Goal: Task Accomplishment & Management: Manage account settings

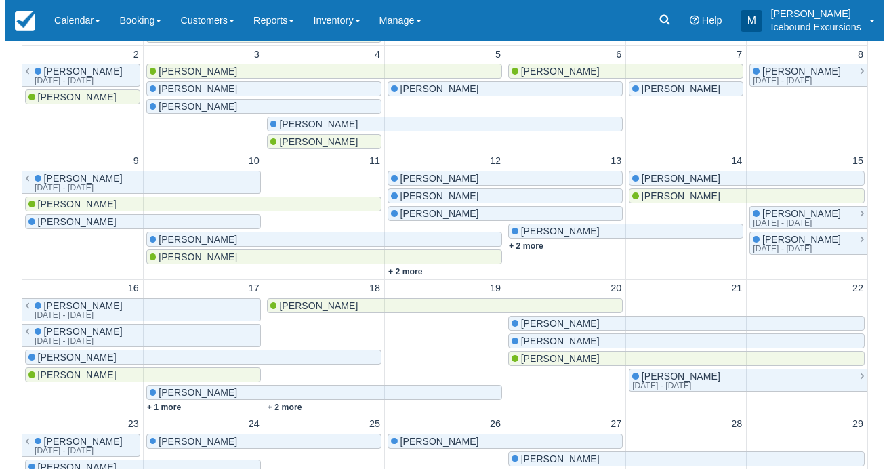
scroll to position [379, 0]
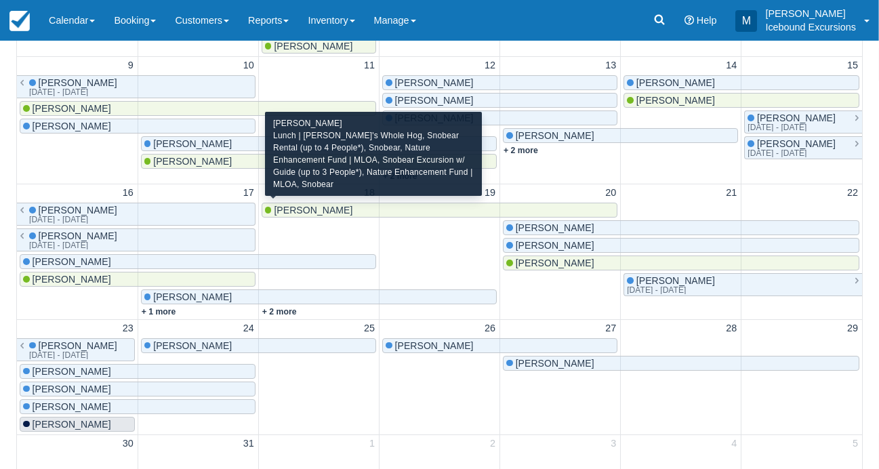
click at [385, 205] on div "[PERSON_NAME]" at bounding box center [439, 210] width 349 height 11
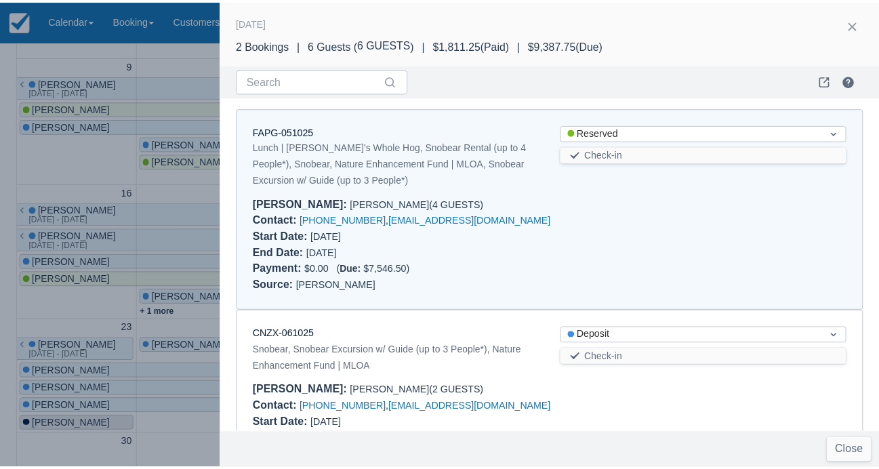
scroll to position [0, 0]
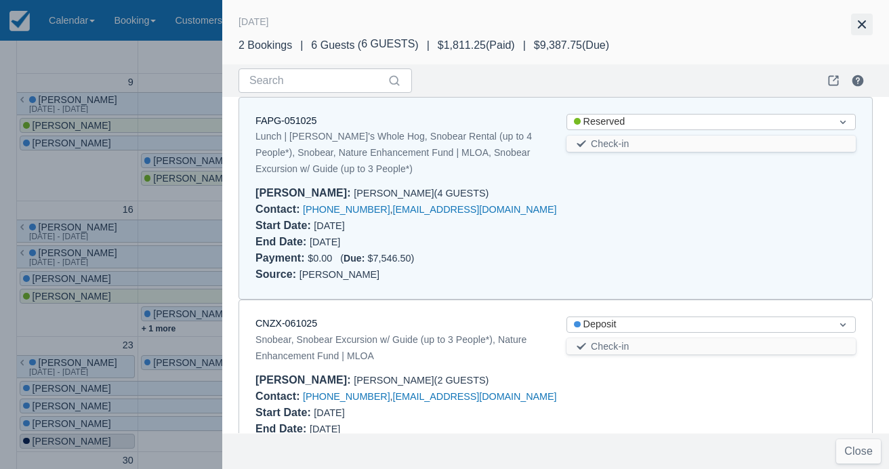
click at [857, 25] on button "button" at bounding box center [862, 25] width 22 height 22
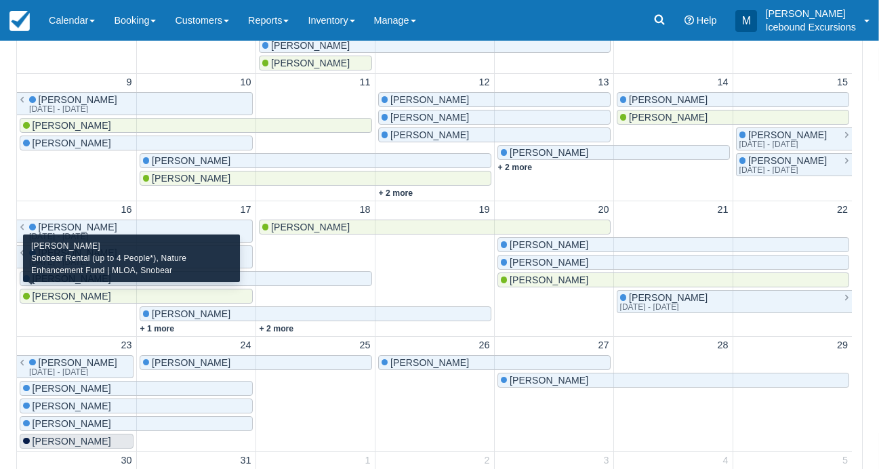
click at [87, 292] on span "[PERSON_NAME]" at bounding box center [72, 296] width 79 height 11
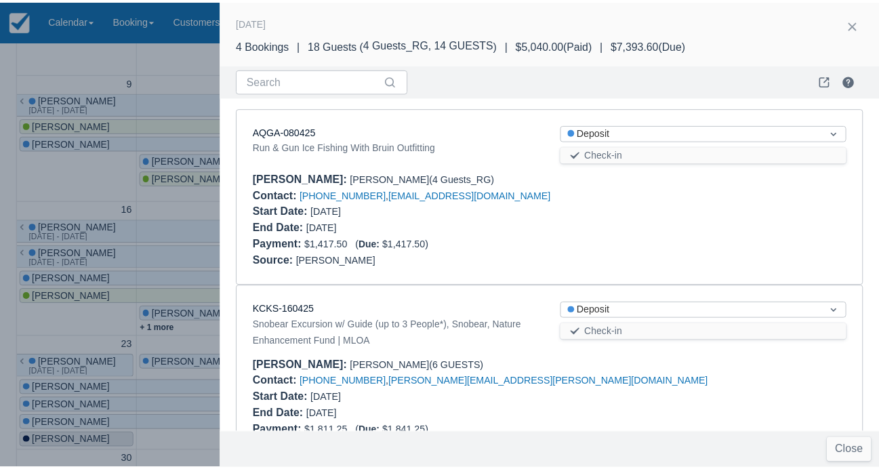
scroll to position [423, 0]
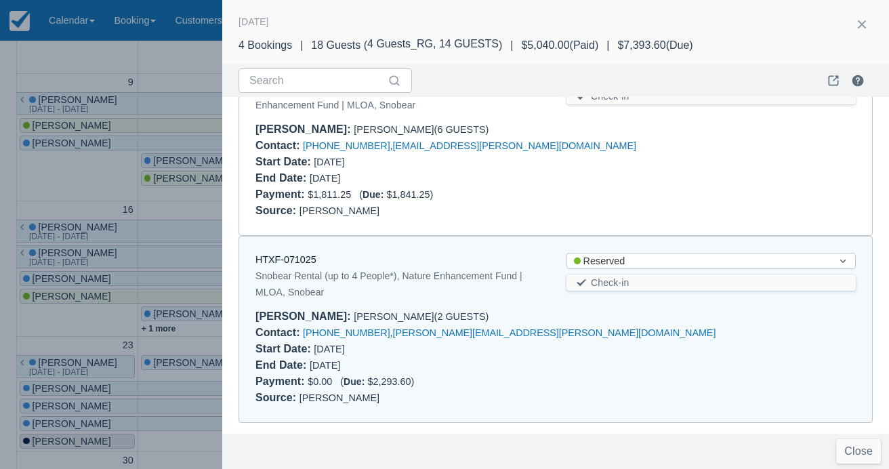
click at [70, 184] on div at bounding box center [444, 234] width 889 height 469
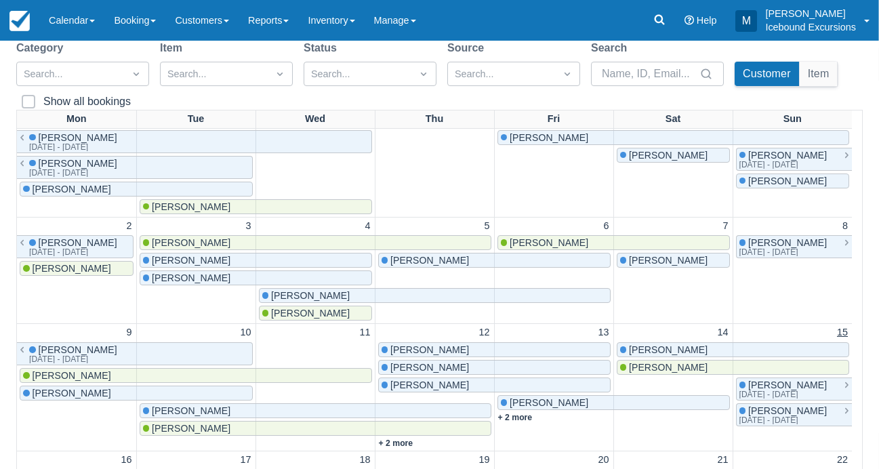
scroll to position [0, 0]
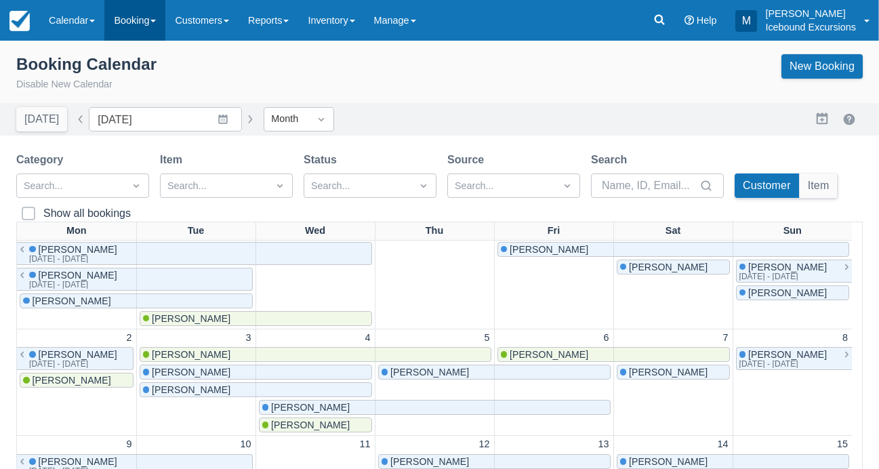
click at [124, 19] on link "Booking" at bounding box center [134, 20] width 61 height 41
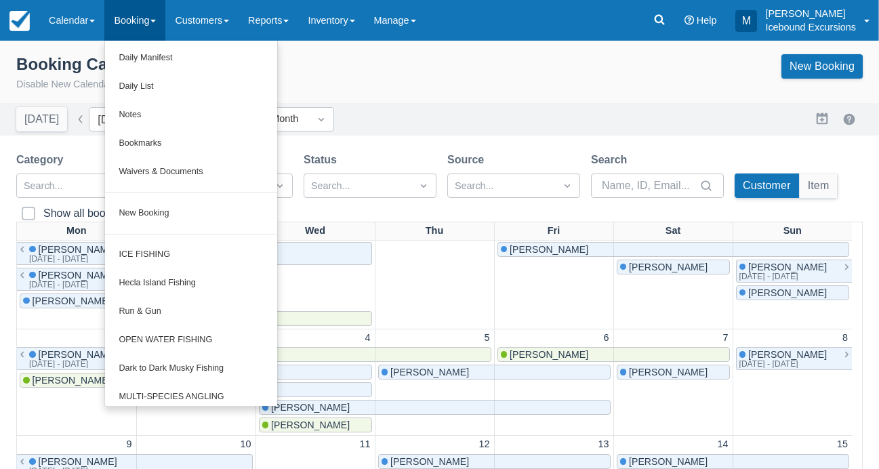
click at [324, 51] on div "Booking Calendar Disable New Calendar New Booking" at bounding box center [439, 76] width 879 height 54
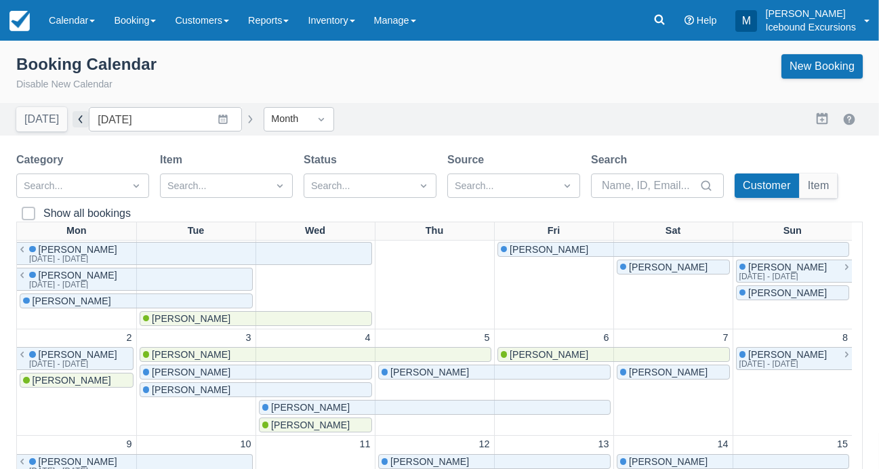
click at [74, 118] on button "button" at bounding box center [80, 119] width 16 height 16
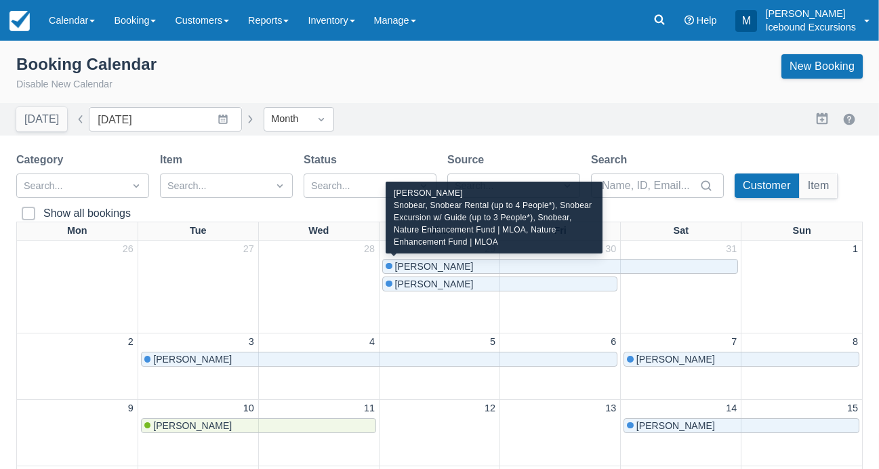
click at [510, 266] on div "[PERSON_NAME]" at bounding box center [559, 266] width 349 height 11
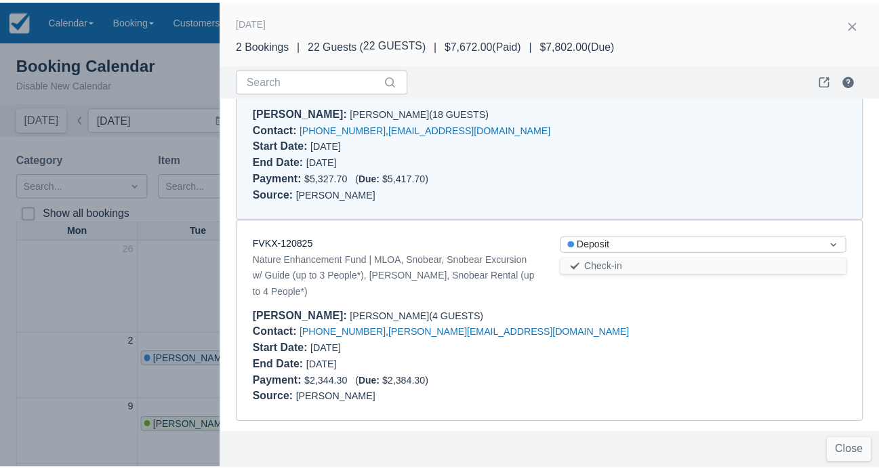
scroll to position [72, 0]
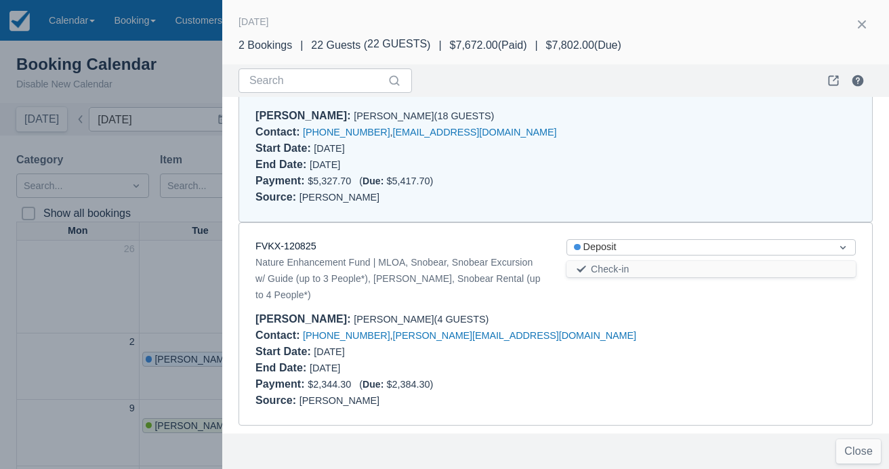
click at [856, 26] on button "button" at bounding box center [862, 25] width 22 height 22
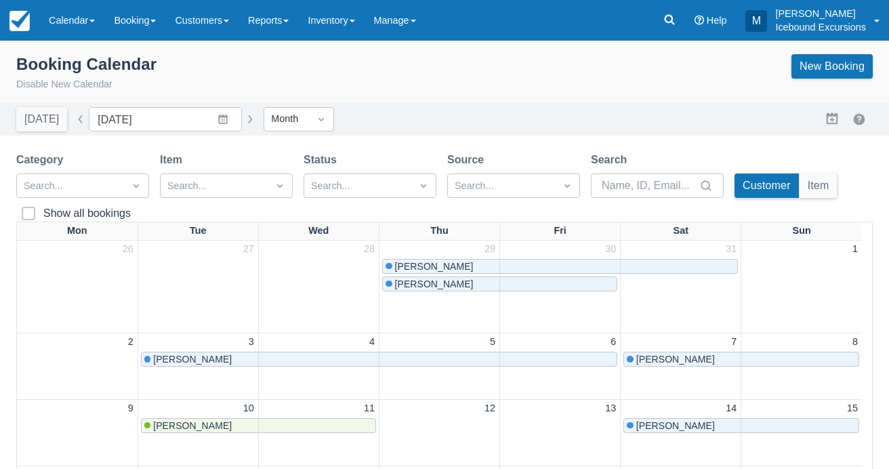
scroll to position [0, 0]
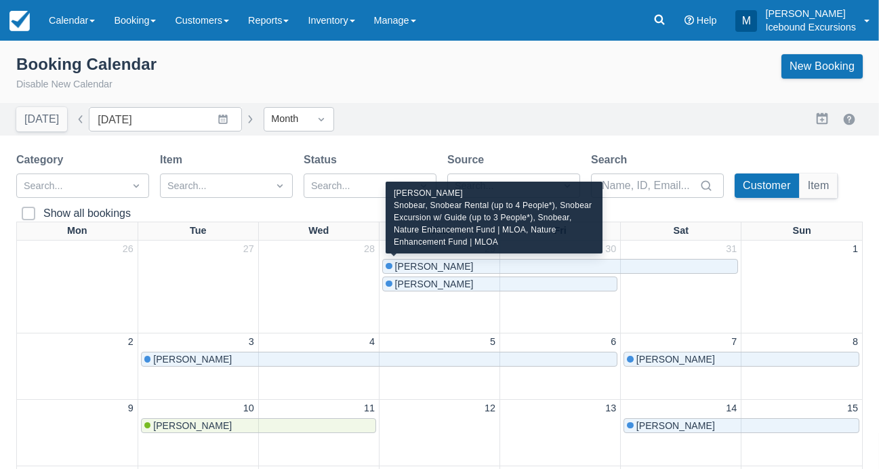
click at [495, 264] on div "[PERSON_NAME]" at bounding box center [559, 266] width 349 height 11
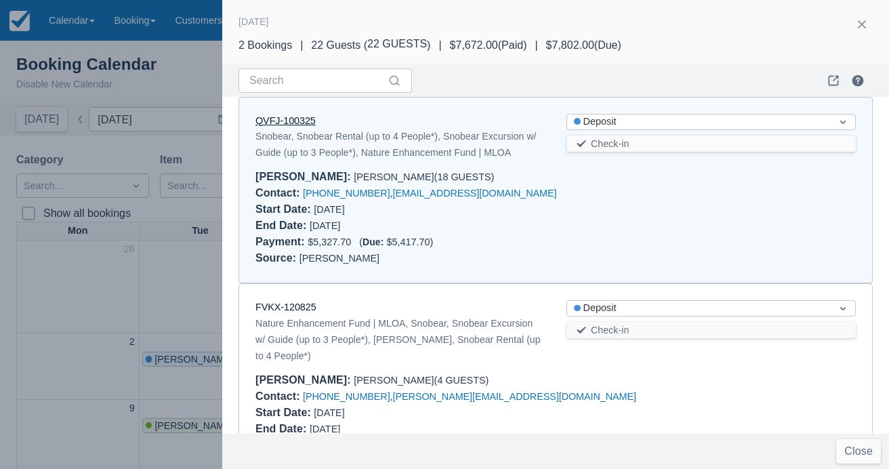
click at [280, 118] on link "QVFJ-100325" at bounding box center [285, 120] width 60 height 11
click at [298, 308] on link "FVKX-120825" at bounding box center [285, 306] width 61 height 11
click at [858, 22] on button "button" at bounding box center [862, 25] width 22 height 22
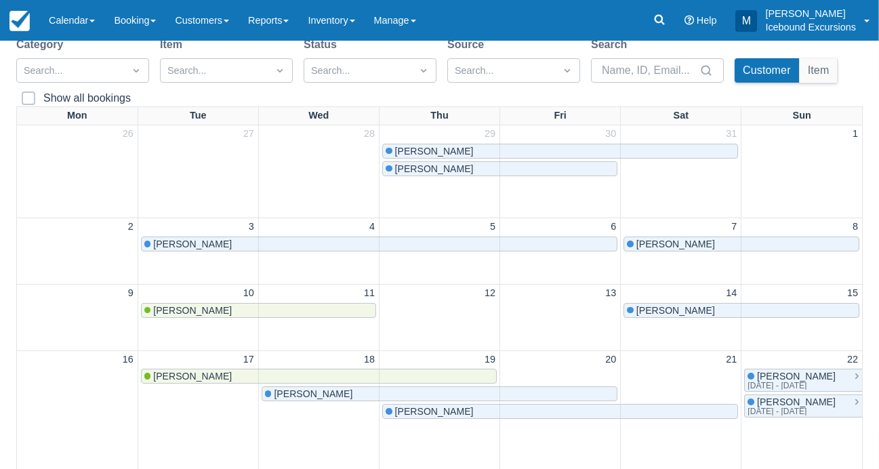
scroll to position [172, 0]
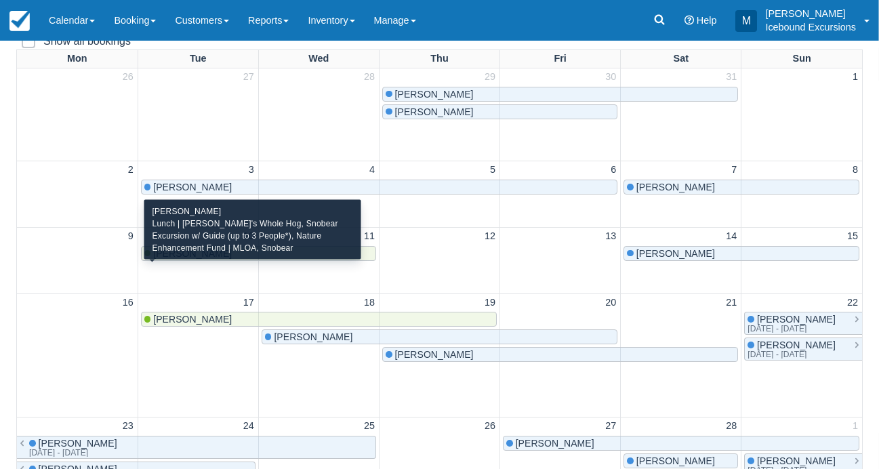
click at [312, 259] on div "[PERSON_NAME]" at bounding box center [258, 253] width 228 height 11
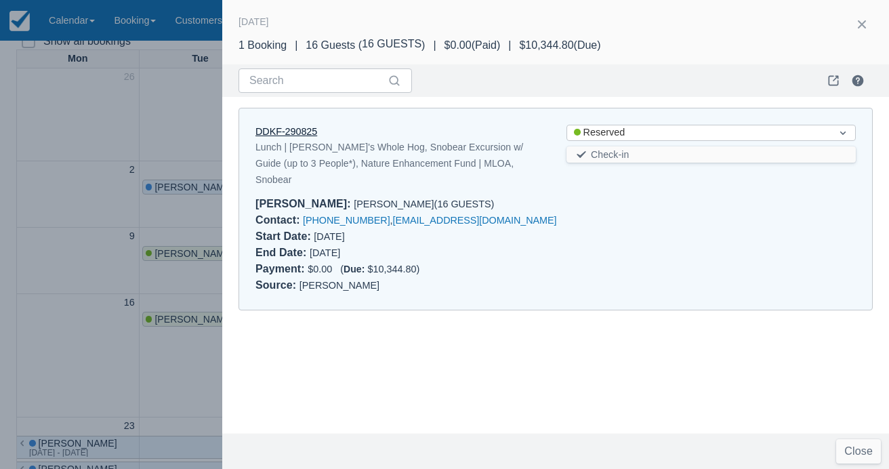
click at [303, 133] on link "DDKF-290825" at bounding box center [286, 131] width 62 height 11
click at [868, 27] on button "button" at bounding box center [862, 25] width 22 height 22
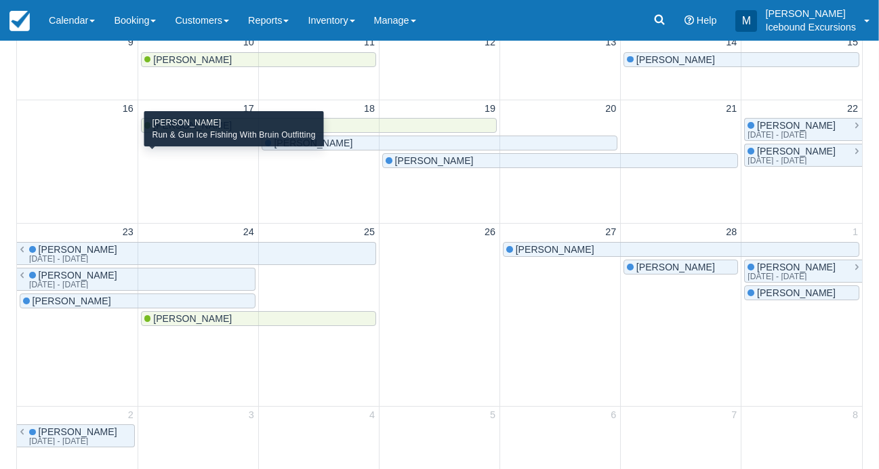
scroll to position [0, 0]
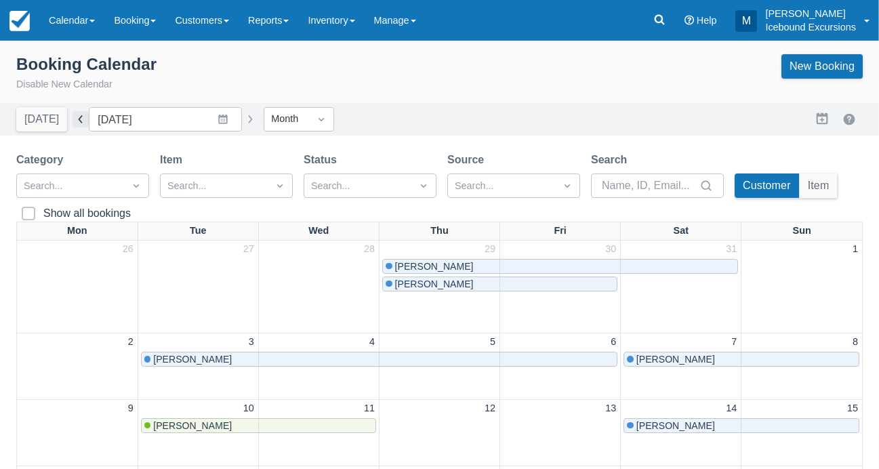
click at [80, 119] on button "button" at bounding box center [80, 119] width 16 height 16
type input "January 2026"
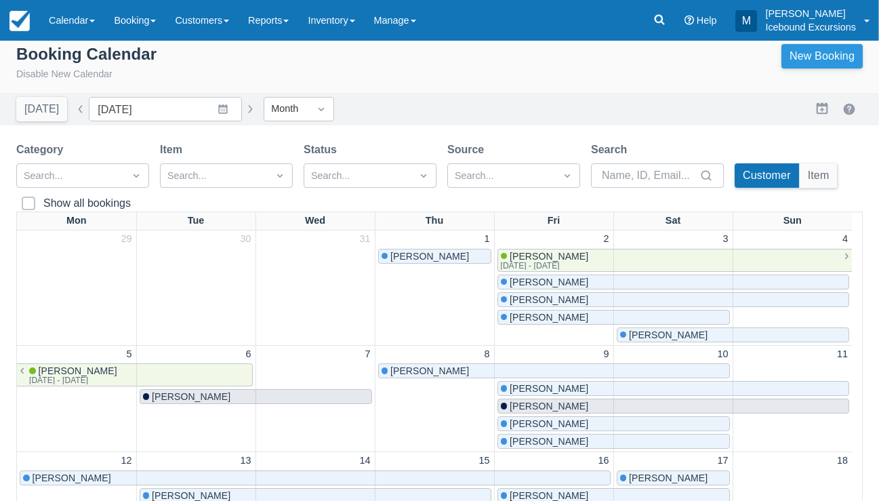
scroll to position [1, 0]
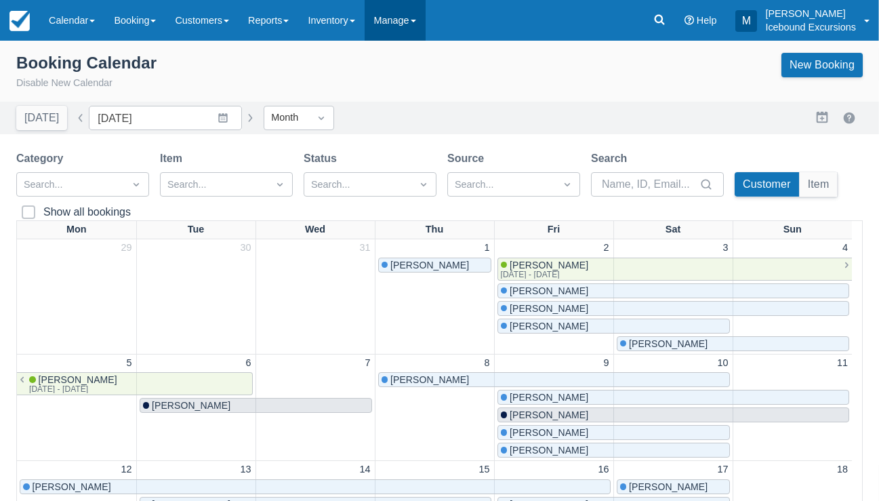
click at [425, 25] on link "Manage" at bounding box center [394, 20] width 61 height 41
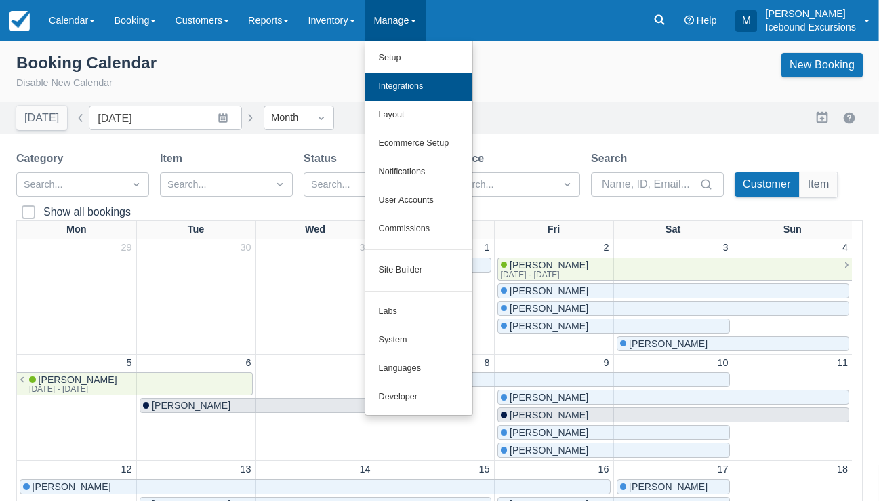
click at [425, 85] on link "Integrations" at bounding box center [418, 86] width 107 height 28
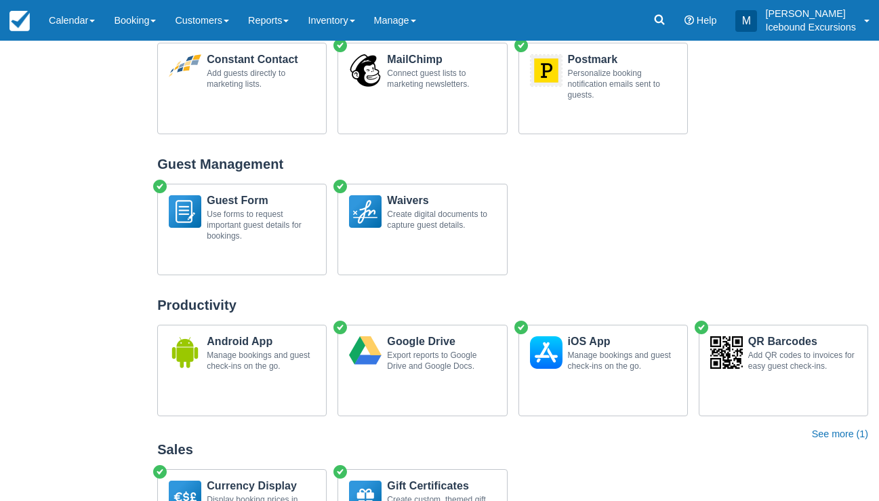
scroll to position [1379, 0]
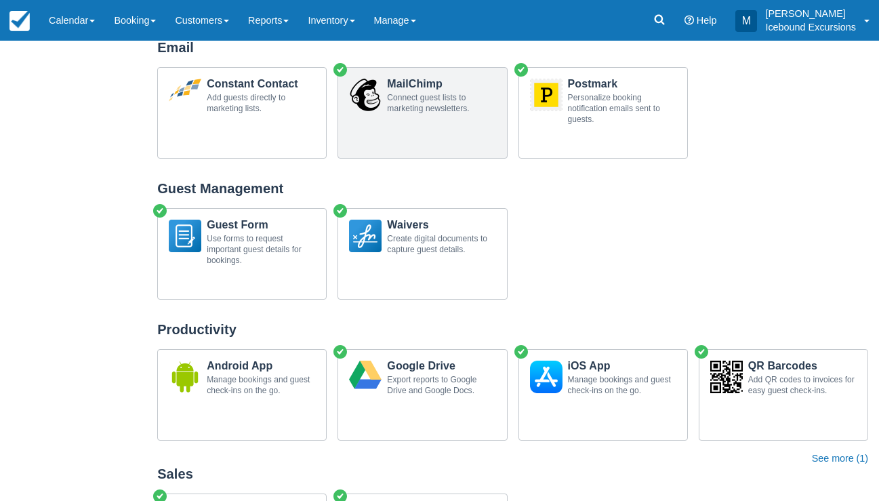
click at [463, 116] on div "MailChimp Connect guest lists to marketing newsletters." at bounding box center [422, 98] width 168 height 60
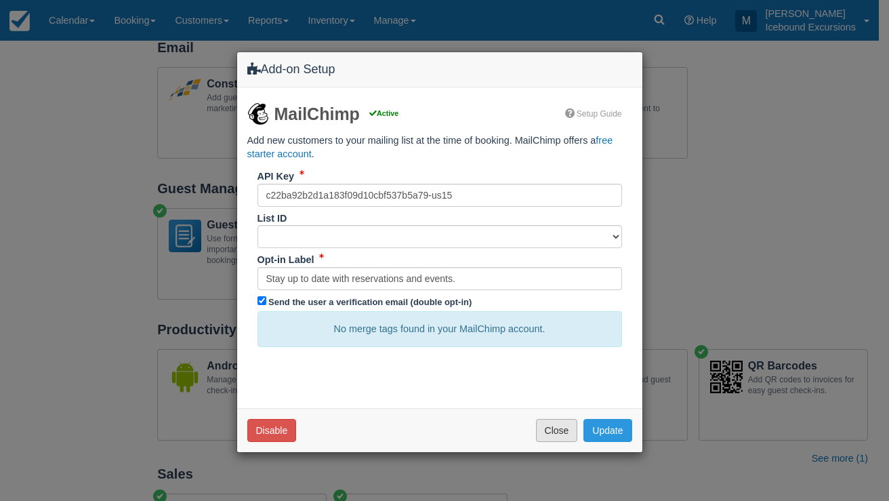
click at [542, 423] on button "Close" at bounding box center [557, 430] width 42 height 23
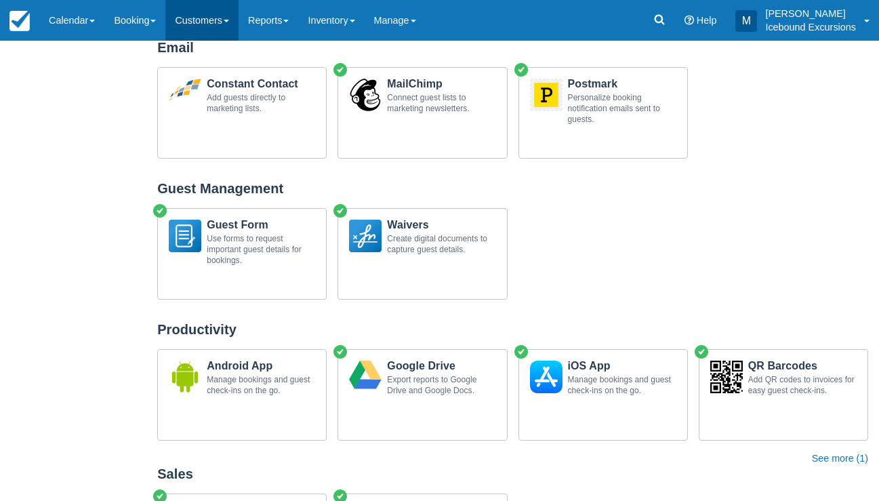
click at [224, 28] on link "Customers" at bounding box center [201, 20] width 73 height 41
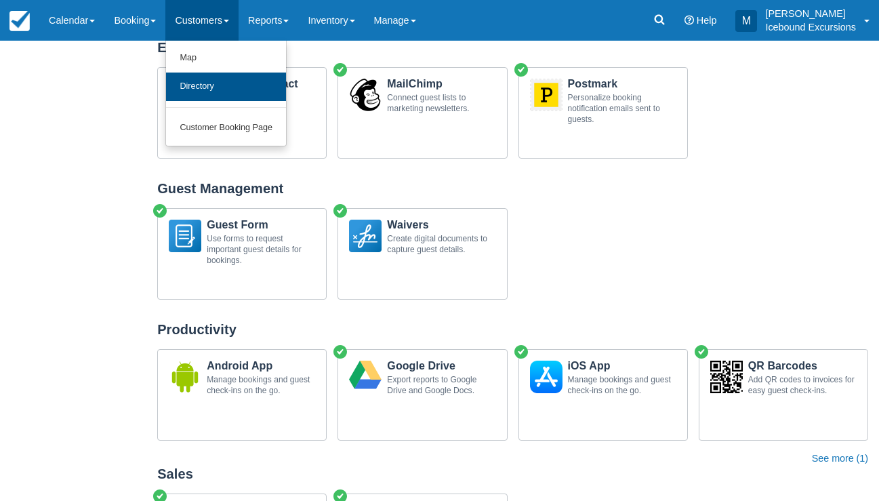
click at [192, 85] on link "Directory" at bounding box center [226, 86] width 120 height 28
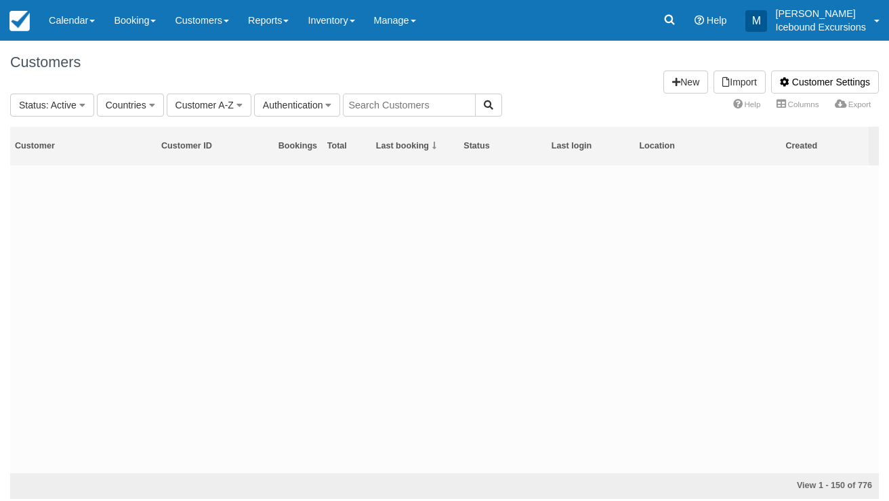
scroll to position [19355, 0]
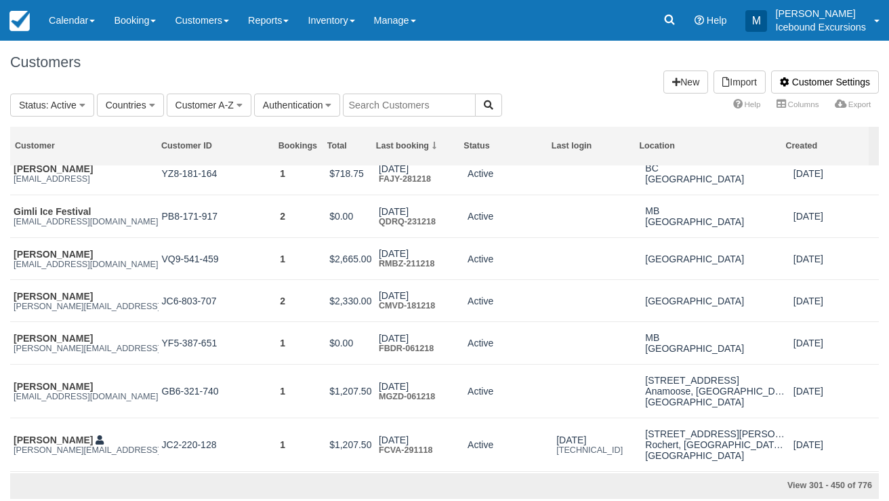
drag, startPoint x: 873, startPoint y: 173, endPoint x: 874, endPoint y: 226, distance: 53.5
click at [874, 226] on div "[PERSON_NAME] [PERSON_NAME][EMAIL_ADDRESS][PERSON_NAME][DOMAIN_NAME] BJ5-665-97…" at bounding box center [444, 319] width 869 height 308
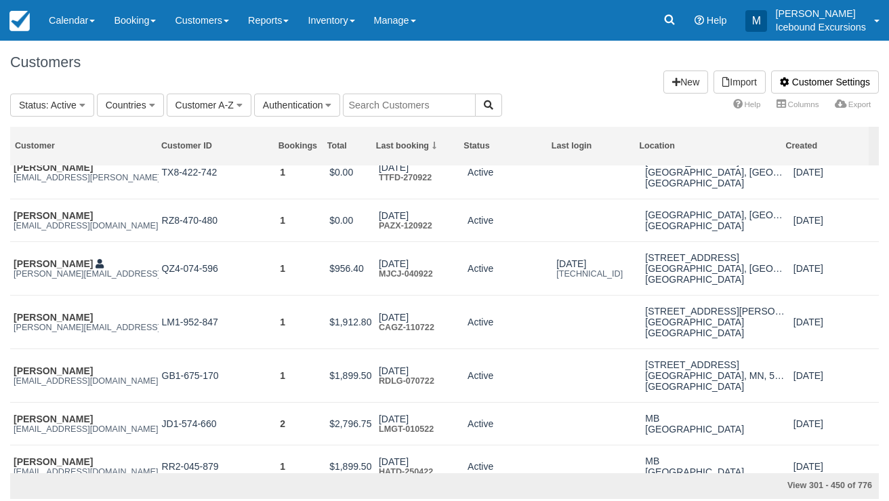
scroll to position [12777, 0]
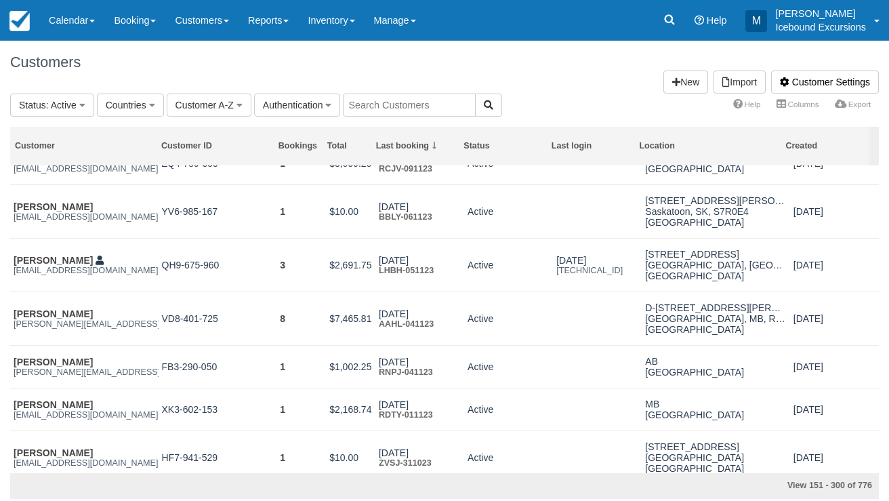
drag, startPoint x: 873, startPoint y: 345, endPoint x: 880, endPoint y: 275, distance: 70.1
click at [880, 275] on div "Customer Customer ID Bookings Total Last booking Status Last login Location Cre…" at bounding box center [444, 309] width 889 height 379
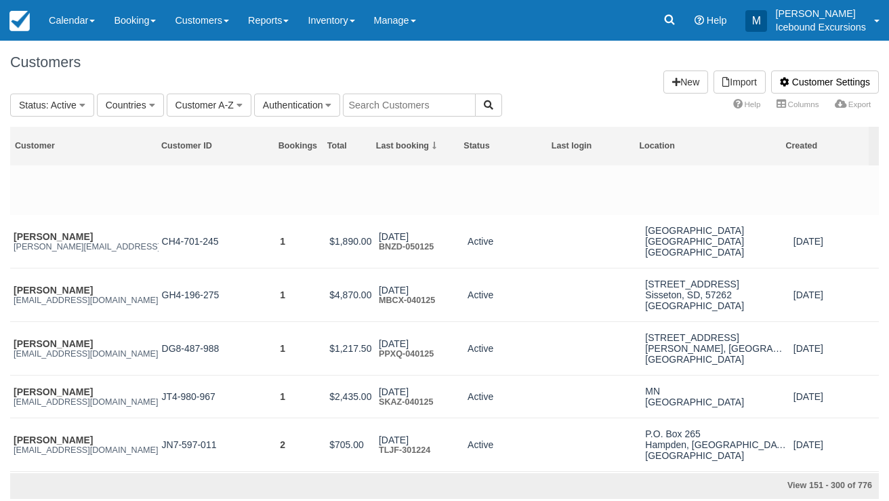
scroll to position [7789, 0]
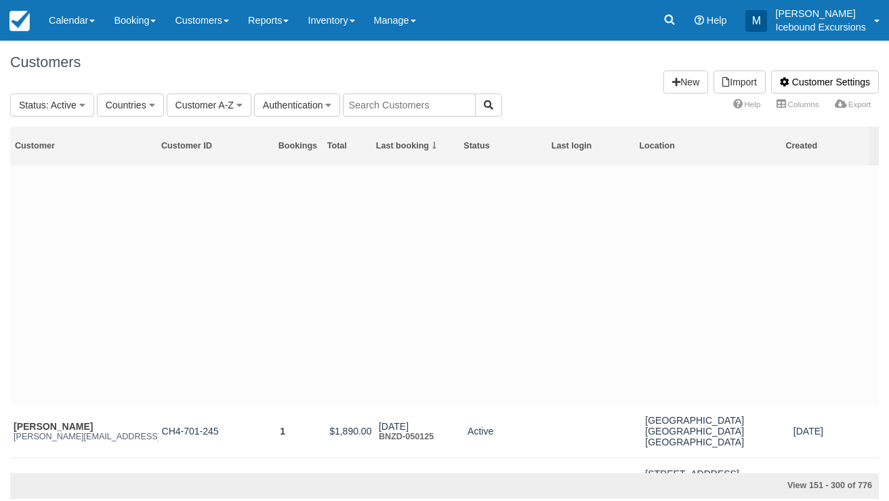
drag, startPoint x: 875, startPoint y: 263, endPoint x: 870, endPoint y: 229, distance: 34.2
click at [875, 224] on div "[PERSON_NAME] [PERSON_NAME][EMAIL_ADDRESS][PERSON_NAME][DOMAIN_NAME] CH4-701-24…" at bounding box center [444, 319] width 869 height 308
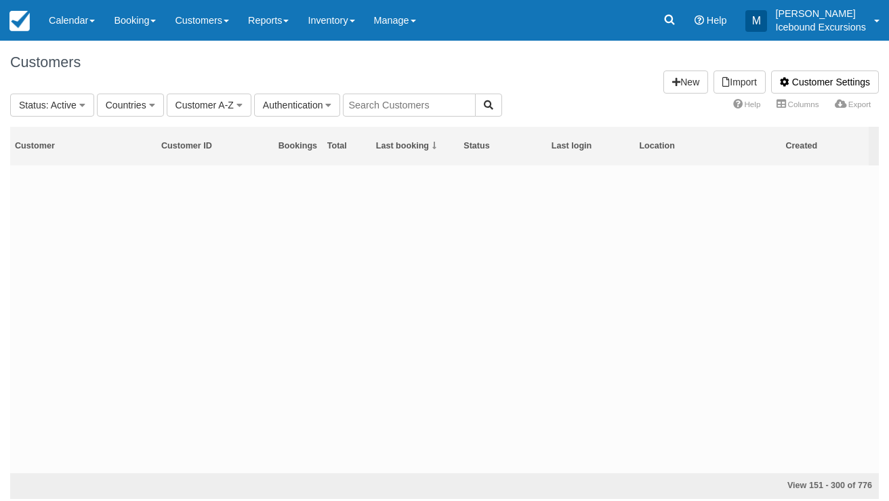
drag, startPoint x: 875, startPoint y: 227, endPoint x: 875, endPoint y: 204, distance: 23.0
click at [875, 204] on div "[PERSON_NAME] [PERSON_NAME][EMAIL_ADDRESS][PERSON_NAME][DOMAIN_NAME] CH4-701-24…" at bounding box center [444, 319] width 869 height 308
drag, startPoint x: 875, startPoint y: 226, endPoint x: 877, endPoint y: 234, distance: 8.4
click at [885, 241] on div "Customer Customer ID Bookings Total Last booking Status Last login Location Cre…" at bounding box center [444, 309] width 889 height 379
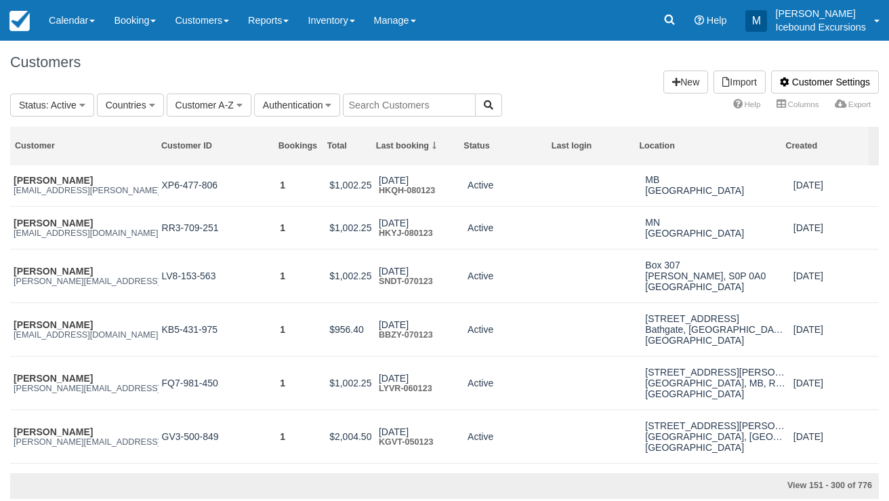
scroll to position [15293, 0]
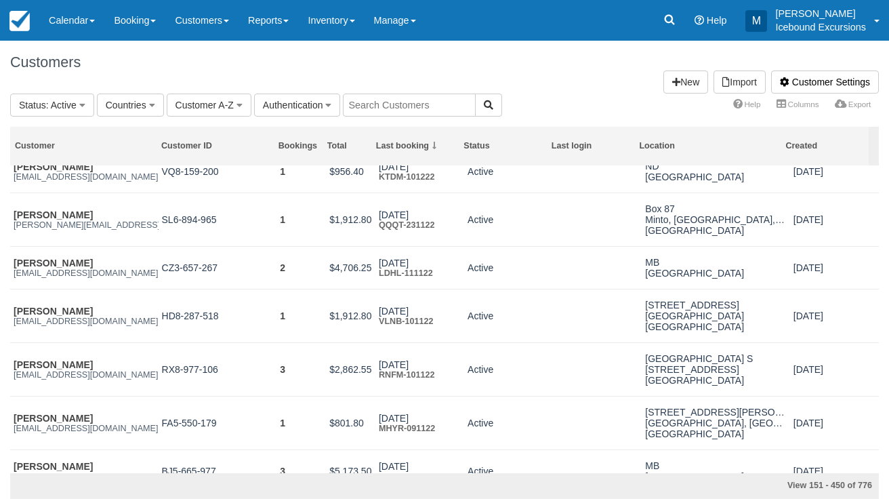
drag, startPoint x: 873, startPoint y: 226, endPoint x: 881, endPoint y: 288, distance: 62.3
click at [881, 288] on div "Customer Customer ID Bookings Total Last booking Status Last login Location Cre…" at bounding box center [444, 309] width 889 height 379
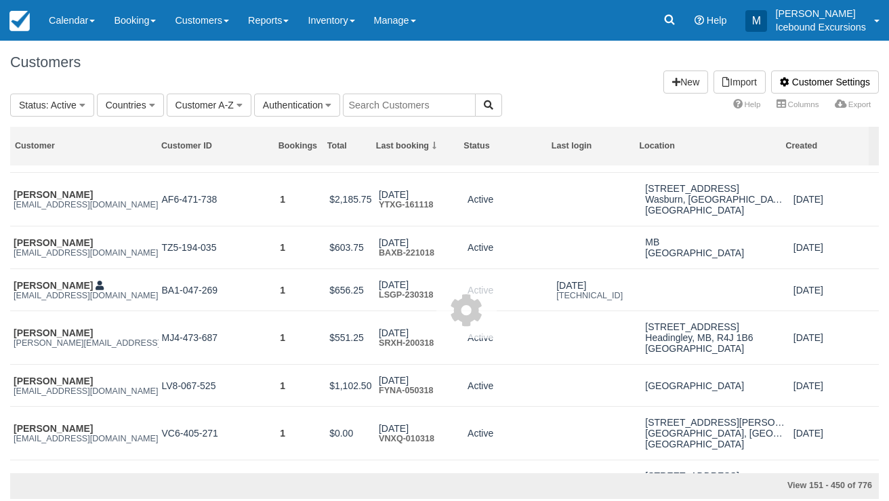
scroll to position [22702, 0]
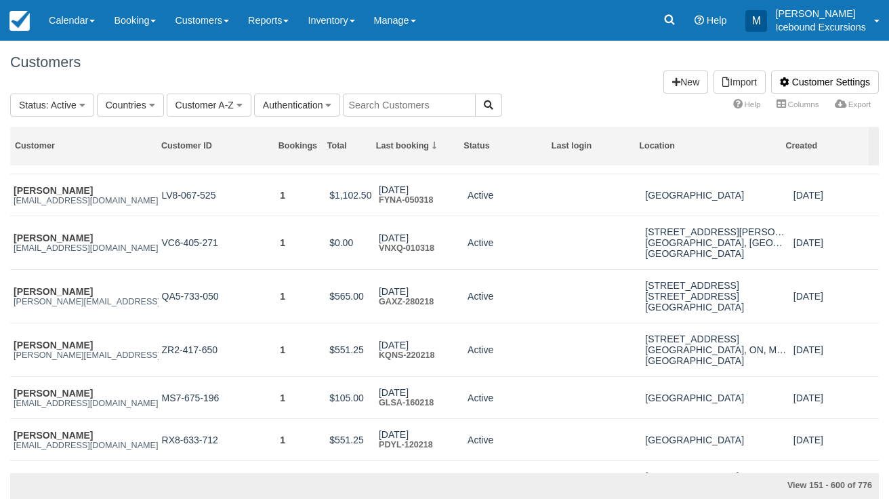
drag, startPoint x: 875, startPoint y: 281, endPoint x: 877, endPoint y: 335, distance: 54.3
click at [878, 336] on div "[PERSON_NAME] [PERSON_NAME][EMAIL_ADDRESS][PERSON_NAME][DOMAIN_NAME] CH4-701-24…" at bounding box center [444, 319] width 869 height 308
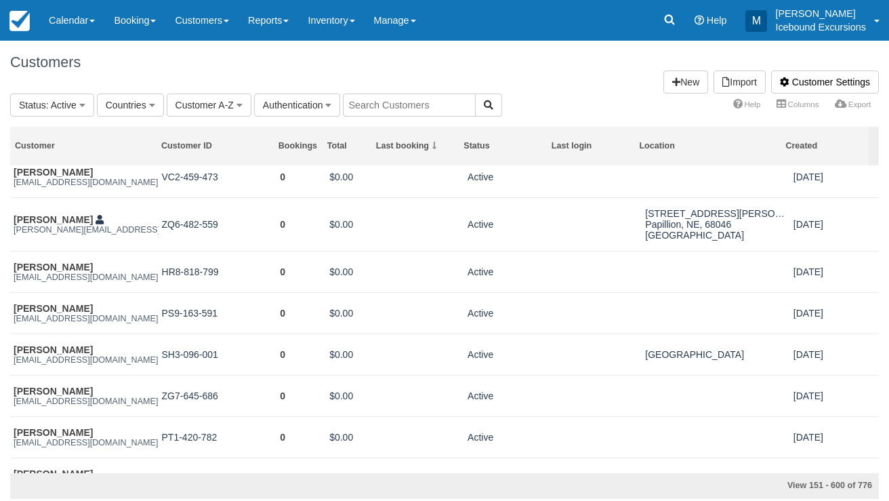
scroll to position [29541, 0]
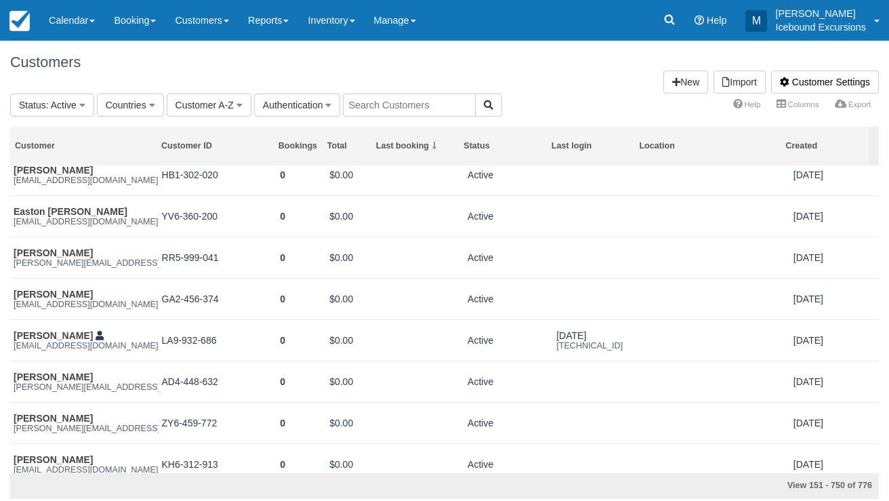
drag, startPoint x: 873, startPoint y: 332, endPoint x: 879, endPoint y: 390, distance: 58.5
click at [879, 390] on div "Customer Customer ID Bookings Total Last booking Status Last login Location Cre…" at bounding box center [444, 309] width 889 height 379
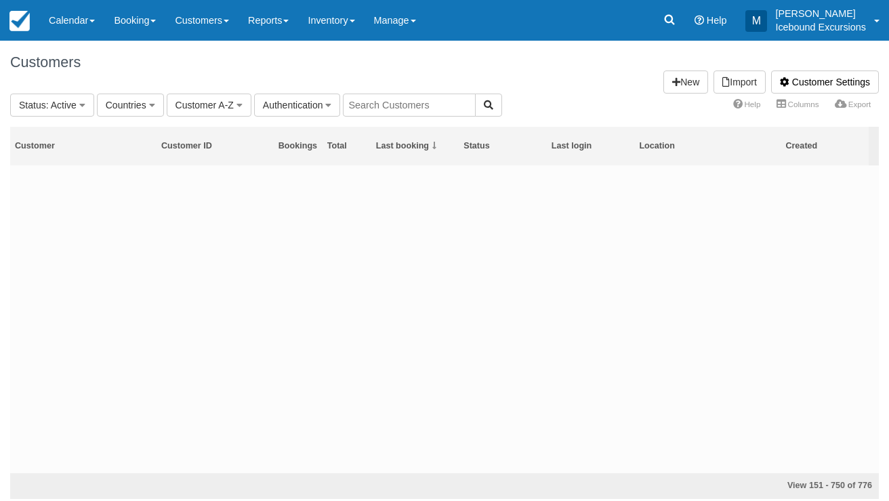
scroll to position [39609, 0]
drag, startPoint x: 874, startPoint y: 381, endPoint x: 887, endPoint y: 179, distance: 203.0
click at [887, 179] on div "Customer Customer ID Bookings Total Last booking Status Last login Location Cre…" at bounding box center [444, 309] width 889 height 379
drag, startPoint x: 873, startPoint y: 454, endPoint x: 887, endPoint y: 148, distance: 306.5
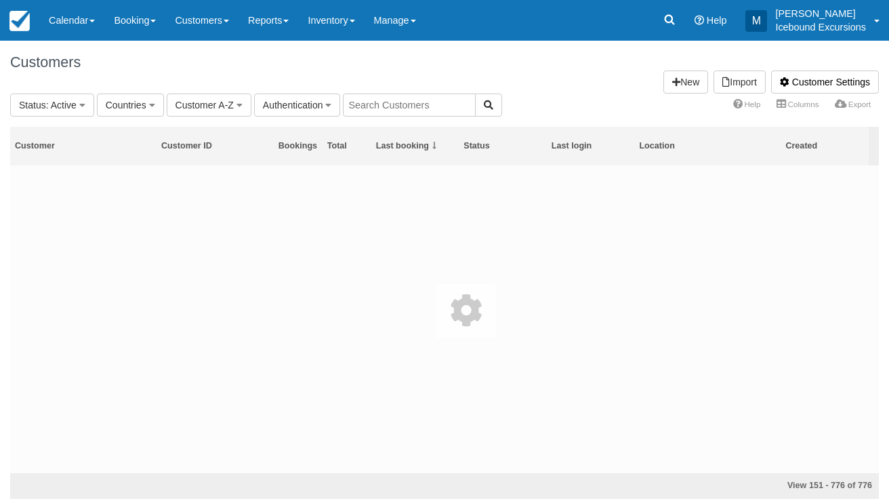
click at [887, 148] on div "Customer Customer ID Bookings Total Last booking Status Last login Location Cre…" at bounding box center [444, 309] width 889 height 379
